Goal: Task Accomplishment & Management: Manage account settings

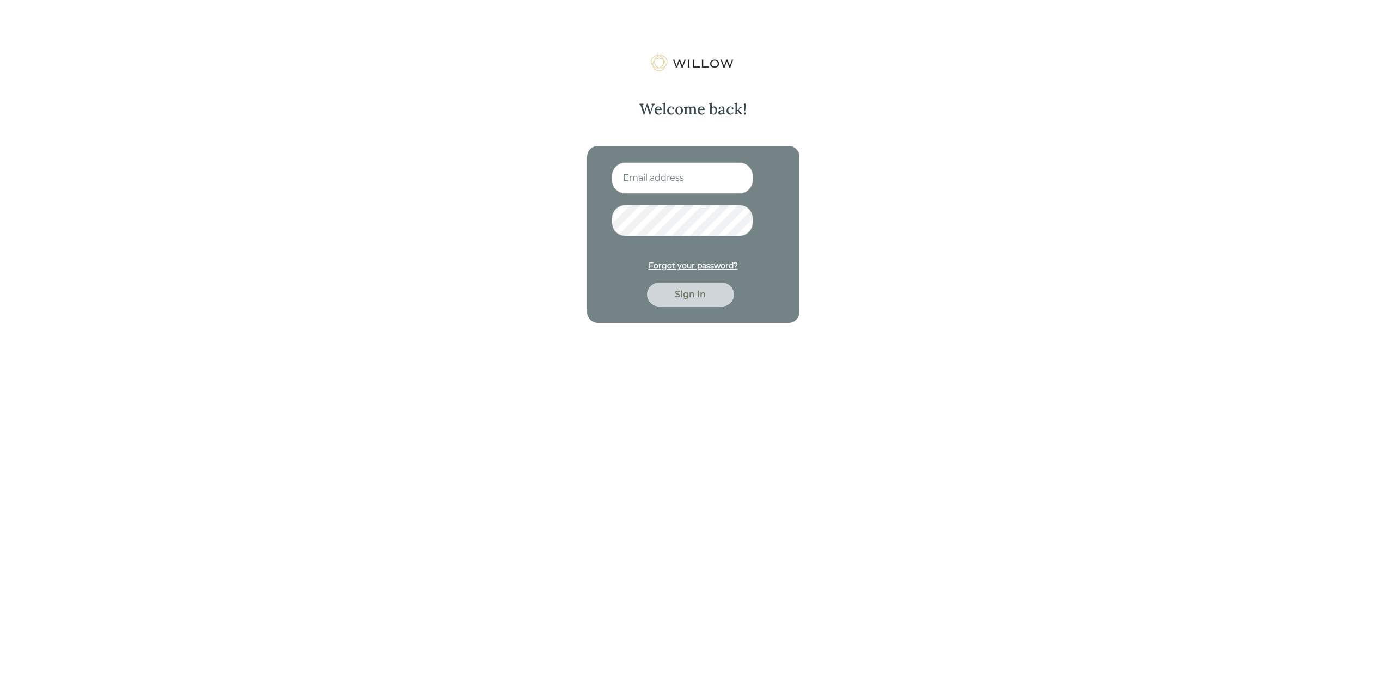
type input "[EMAIL_ADDRESS][DOMAIN_NAME]"
click at [687, 301] on div "Sign in" at bounding box center [690, 295] width 87 height 24
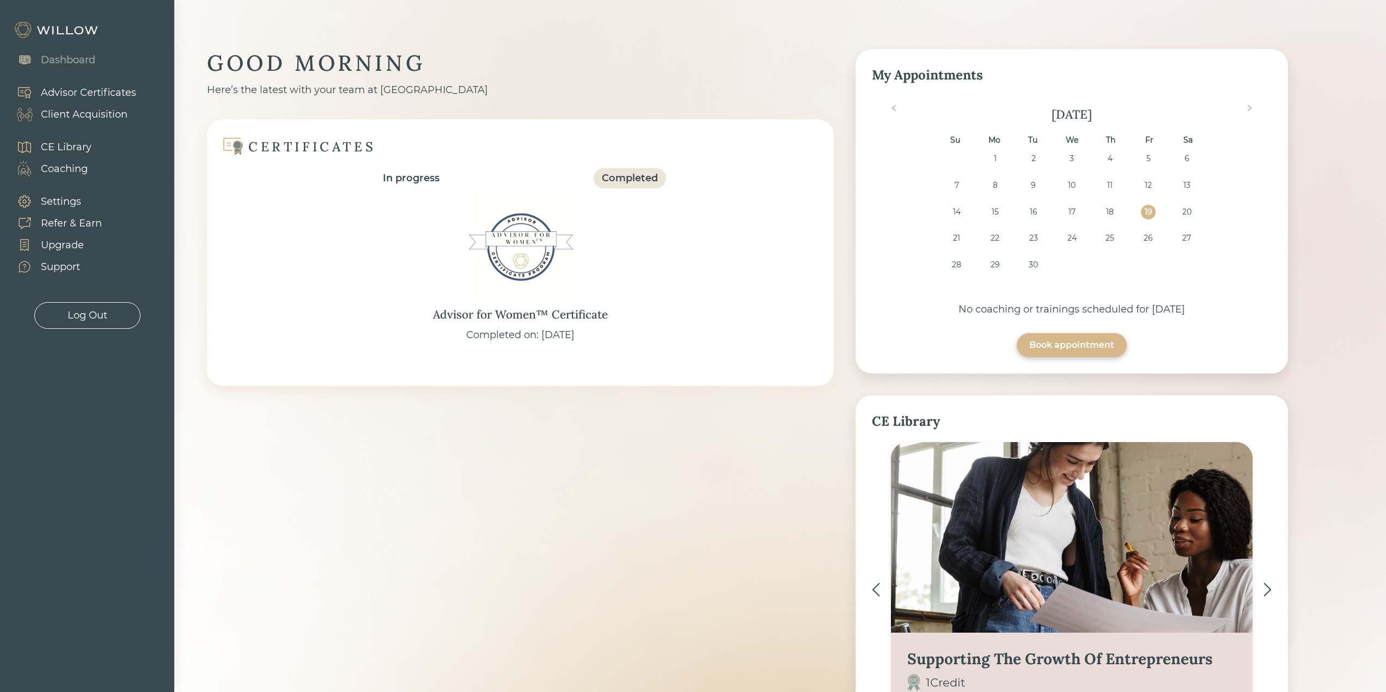
click at [65, 115] on div "Client Acquisition" at bounding box center [84, 114] width 87 height 15
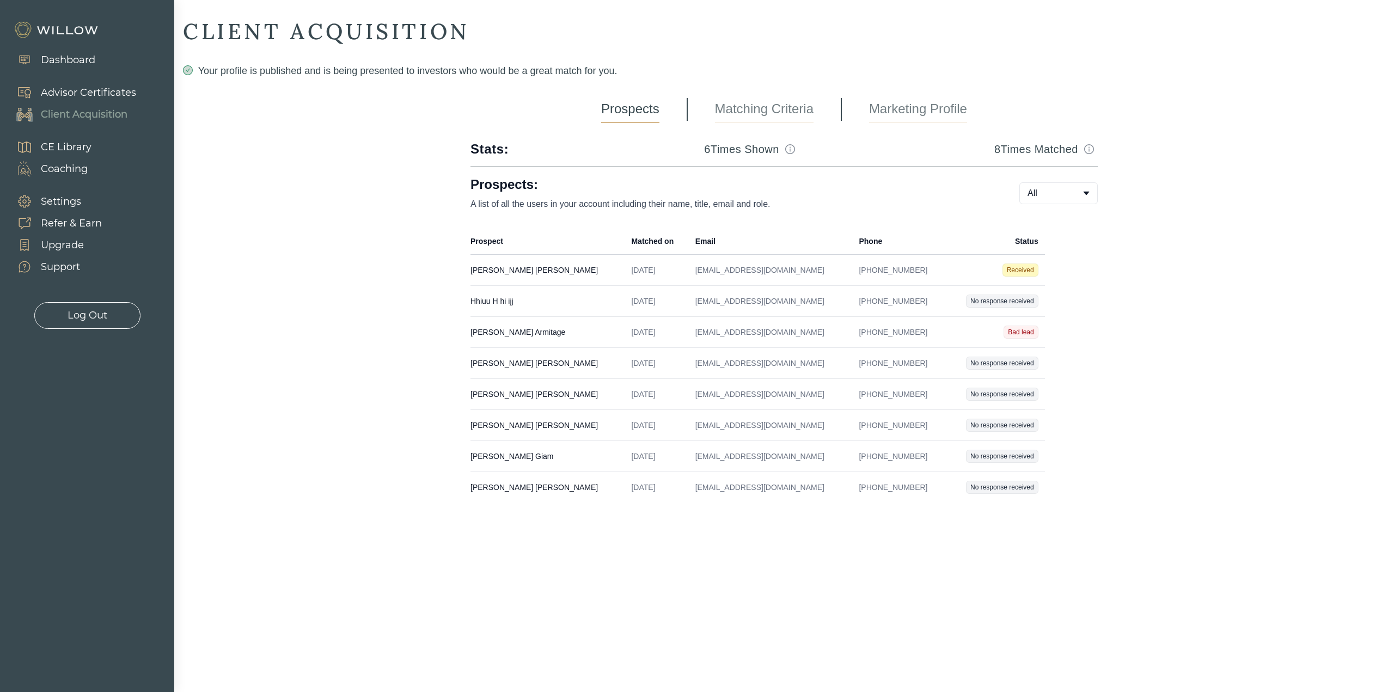
click at [85, 316] on div "Log Out" at bounding box center [88, 315] width 40 height 15
